Goal: Check status: Check status

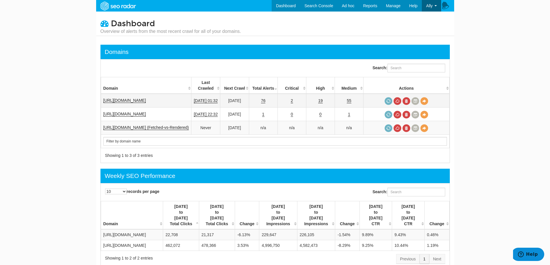
click at [291, 96] on td "2" at bounding box center [292, 101] width 29 height 14
click at [293, 99] on link "2" at bounding box center [292, 101] width 2 height 5
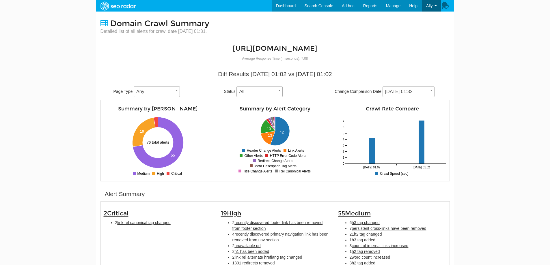
scroll to position [58, 0]
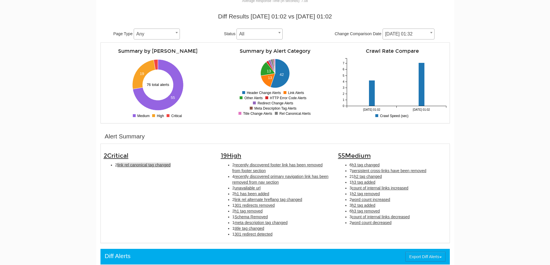
click at [142, 166] on span "link rel canonical tag changed" at bounding box center [143, 165] width 53 height 5
type input "link rel canonical tag changed"
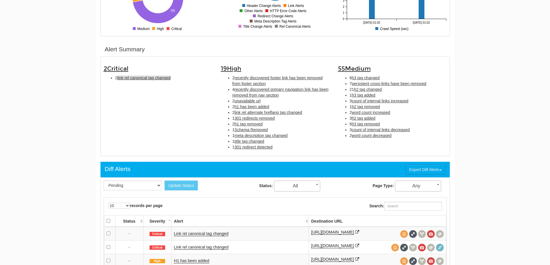
scroll to position [187, 0]
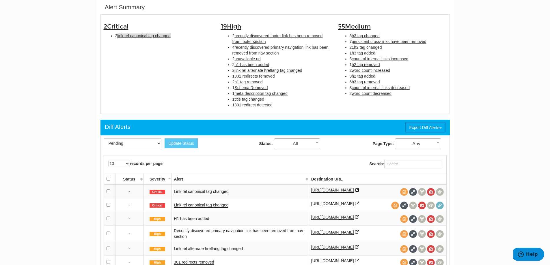
click at [359, 190] on icon at bounding box center [357, 190] width 4 height 4
click at [198, 192] on link "Link rel canonical tag changed" at bounding box center [201, 191] width 55 height 5
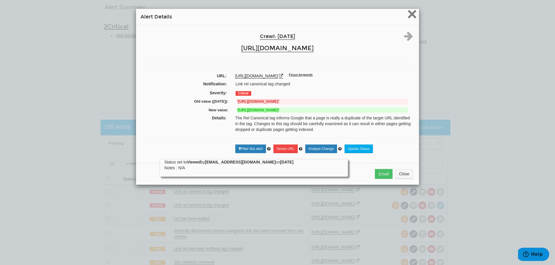
click at [408, 14] on span "×" at bounding box center [412, 13] width 10 height 19
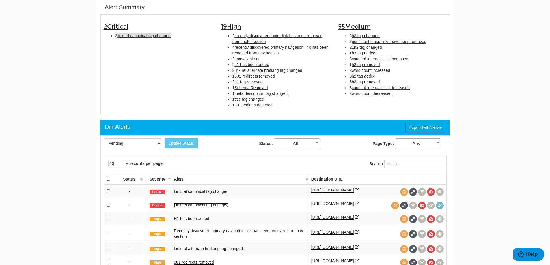
click at [199, 207] on link "Link rel canonical tag changed" at bounding box center [201, 205] width 55 height 5
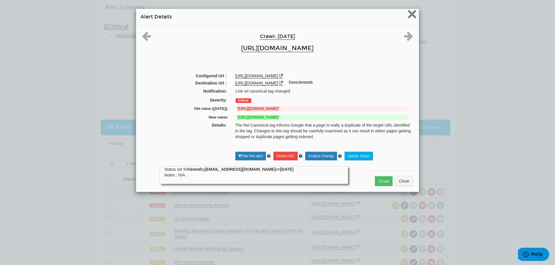
click at [412, 14] on span "×" at bounding box center [412, 13] width 10 height 19
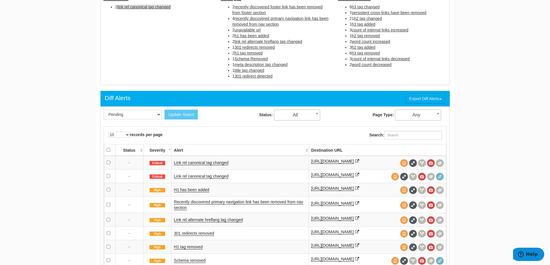
scroll to position [245, 0]
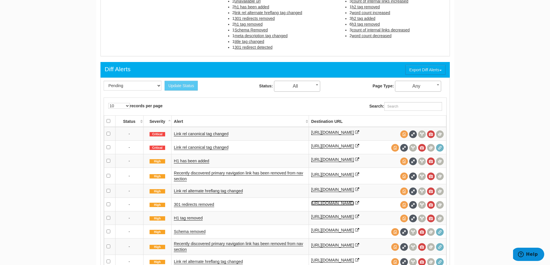
click at [354, 206] on link "https://www.bovada.lv/sports/darts" at bounding box center [332, 203] width 43 height 5
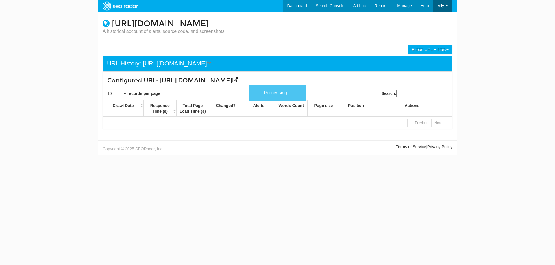
scroll to position [23, 0]
